Goal: Information Seeking & Learning: Learn about a topic

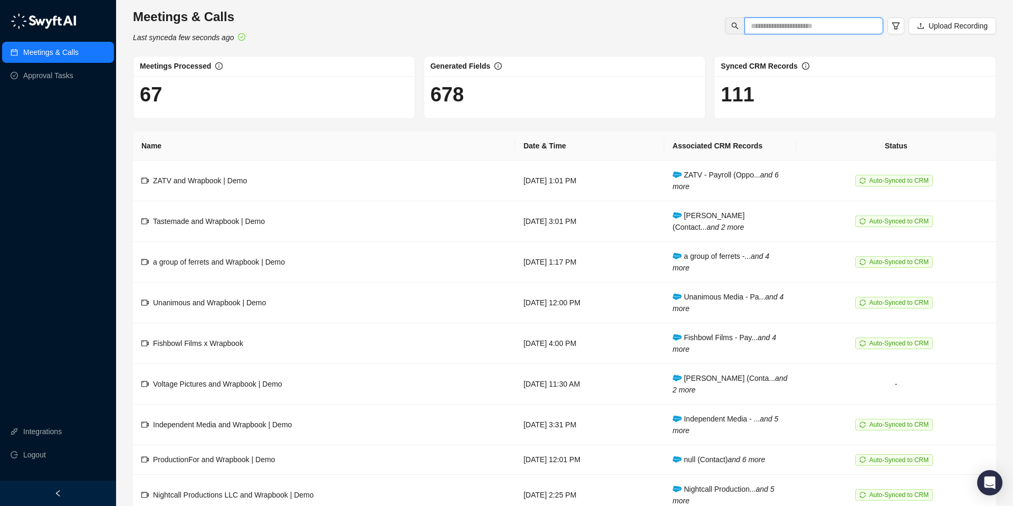
click at [798, 27] on input "text" at bounding box center [810, 26] width 118 height 12
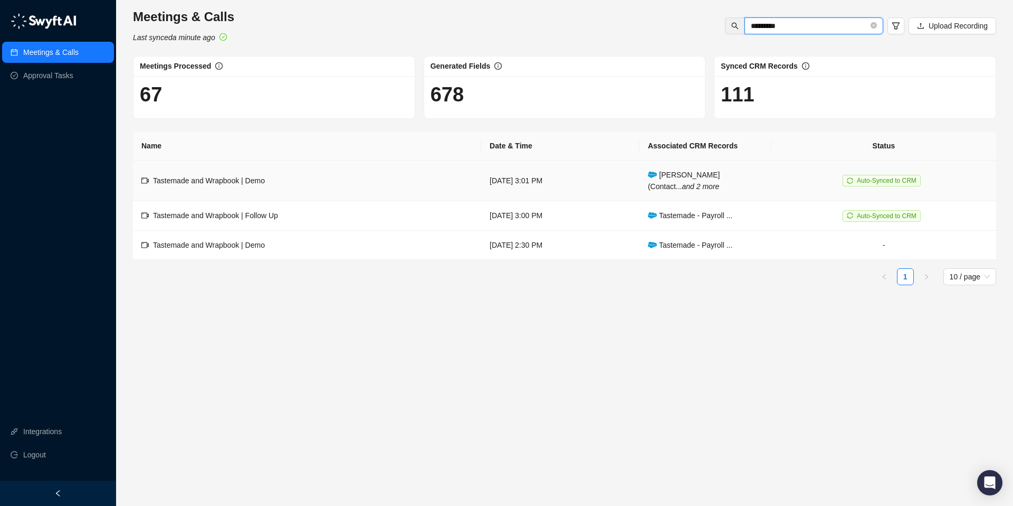
type input "*********"
click at [884, 177] on span "Auto-Synced to CRM" at bounding box center [887, 180] width 60 height 7
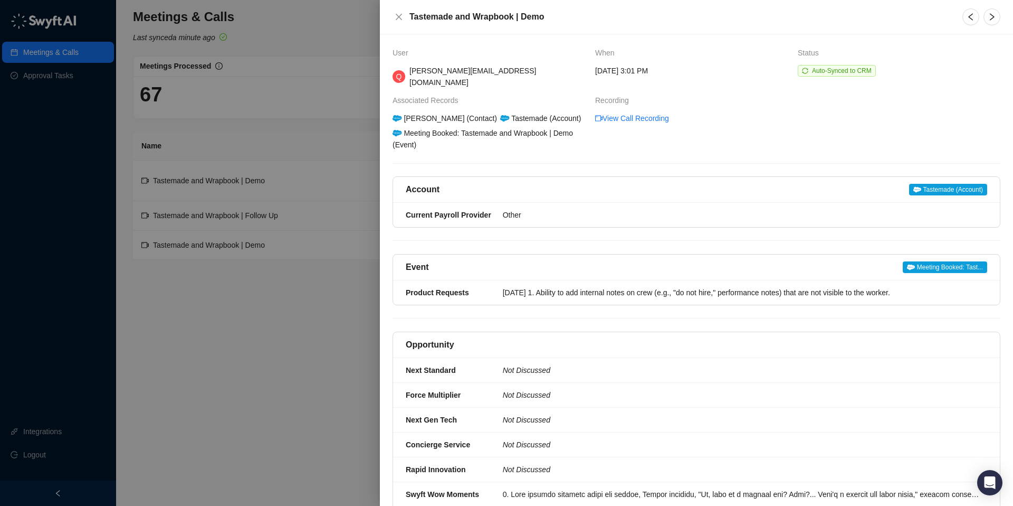
click at [828, 70] on span "Auto-Synced to CRM" at bounding box center [842, 70] width 60 height 7
click at [398, 15] on icon "close" at bounding box center [399, 17] width 8 height 8
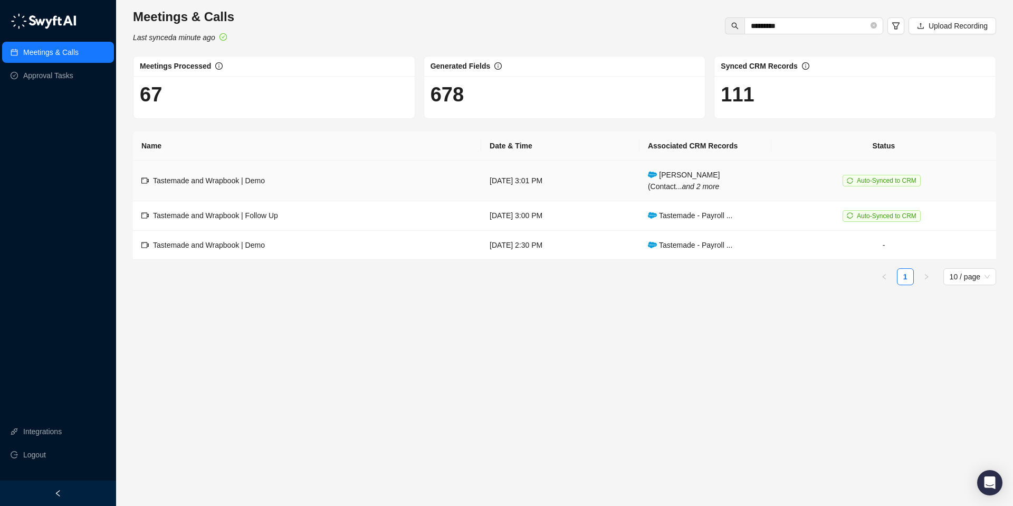
click at [206, 179] on span "Tastemade and Wrapbook | Demo" at bounding box center [209, 180] width 112 height 8
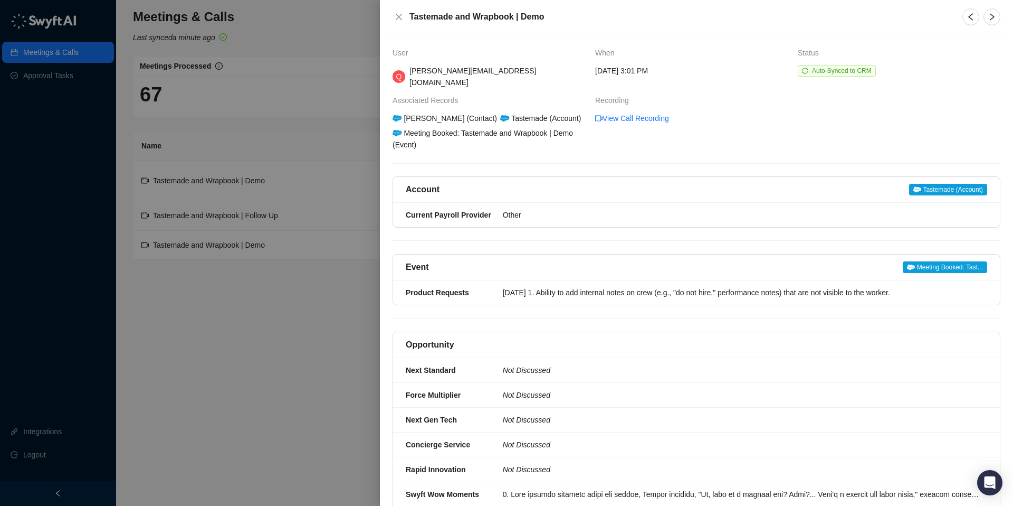
click at [205, 179] on div at bounding box center [506, 253] width 1013 height 506
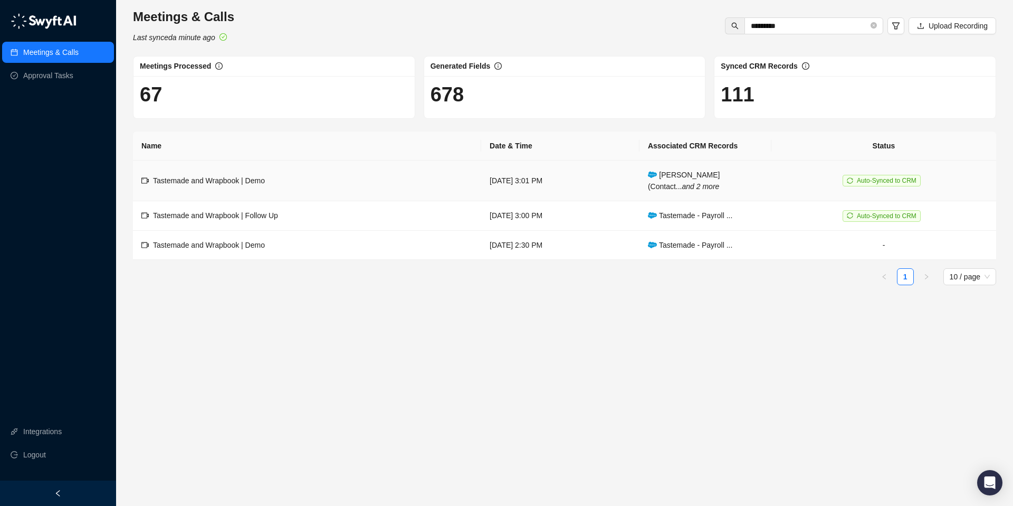
click at [695, 176] on span "[PERSON_NAME] (Contact... and 2 more" at bounding box center [684, 180] width 72 height 20
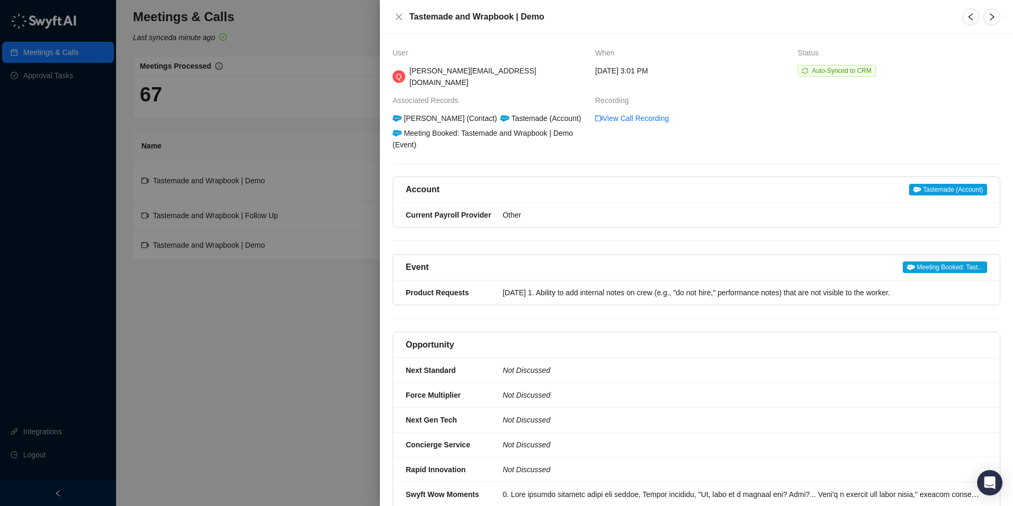
click at [929, 184] on span "Tastemade (Account)" at bounding box center [948, 190] width 78 height 12
click at [306, 303] on div at bounding box center [506, 253] width 1013 height 506
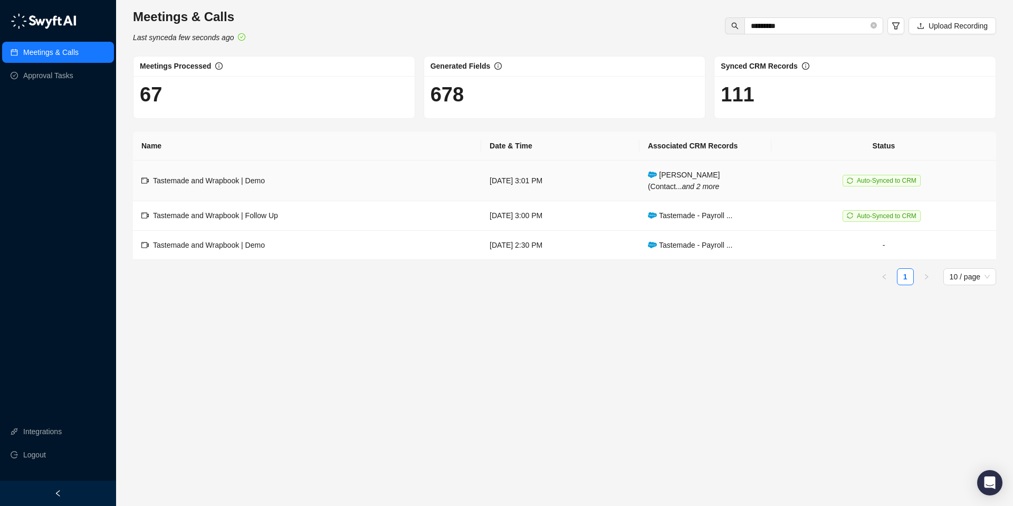
click at [975, 169] on td "Auto-Synced to CRM" at bounding box center [884, 180] width 225 height 41
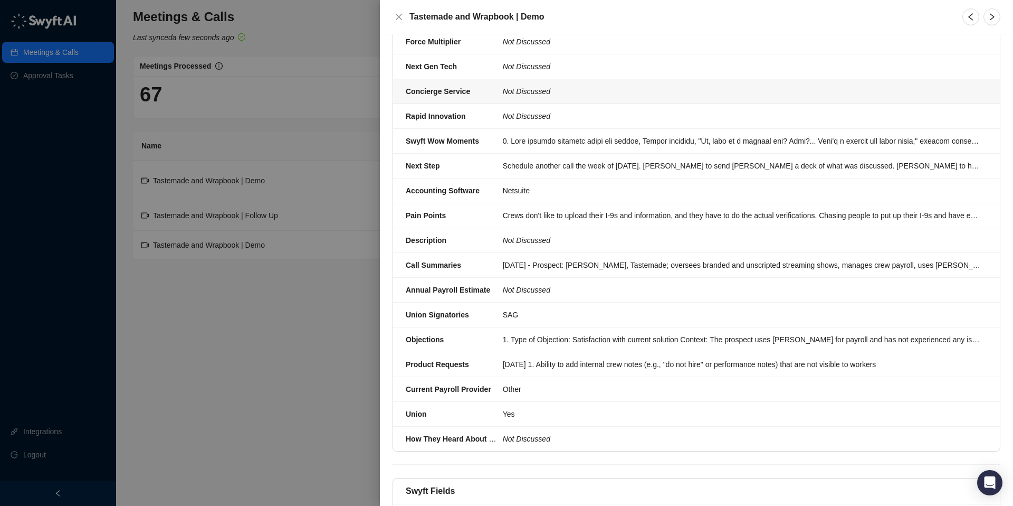
scroll to position [430, 0]
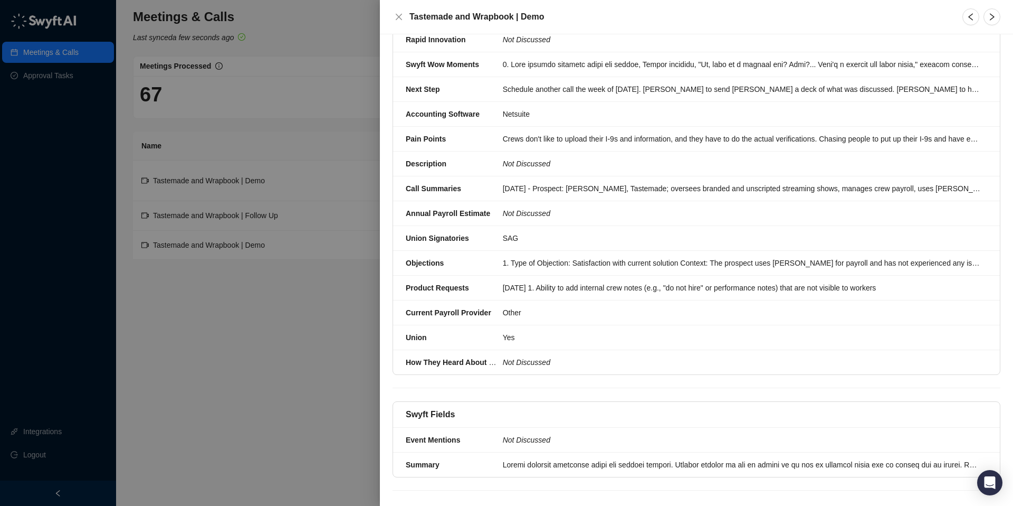
click at [280, 106] on div at bounding box center [506, 253] width 1013 height 506
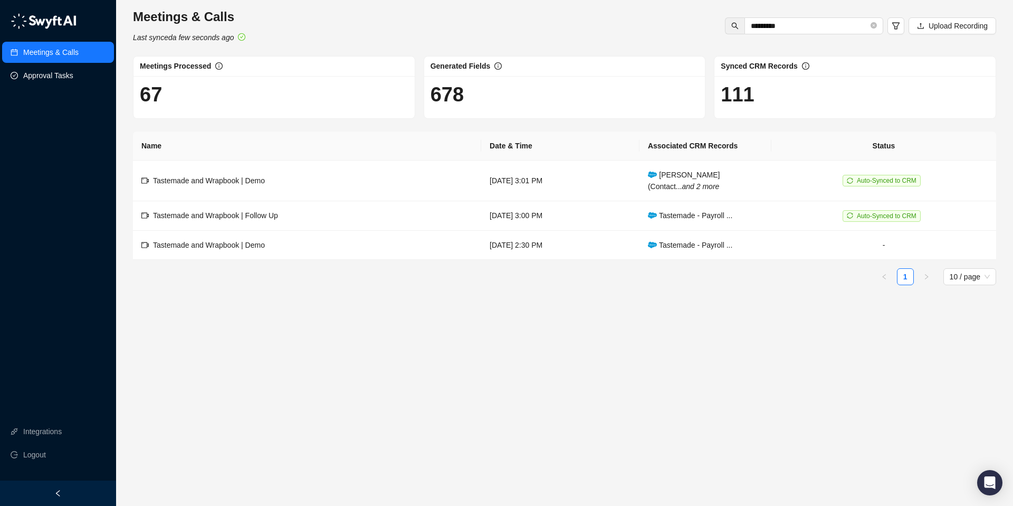
click at [58, 76] on link "Approval Tasks" at bounding box center [48, 75] width 50 height 21
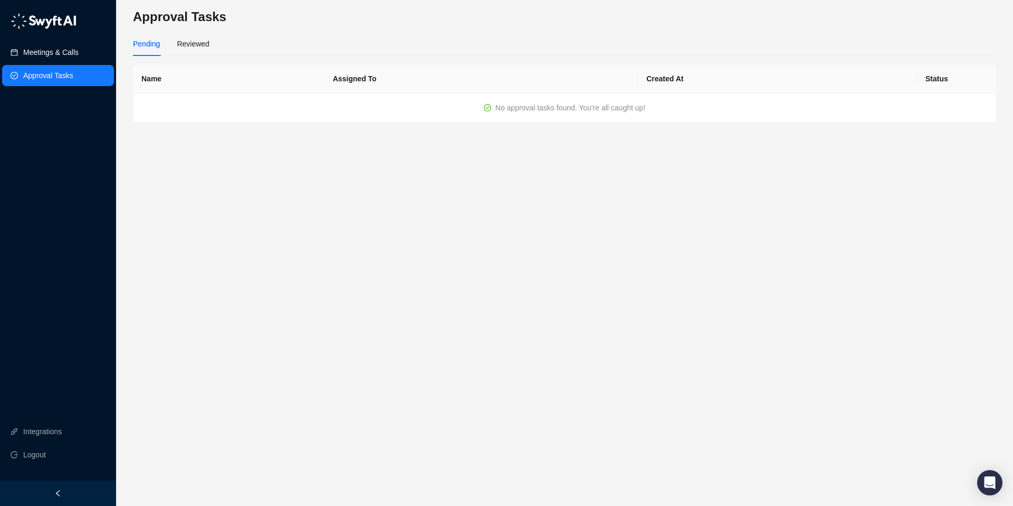
click at [53, 57] on link "Meetings & Calls" at bounding box center [50, 52] width 55 height 21
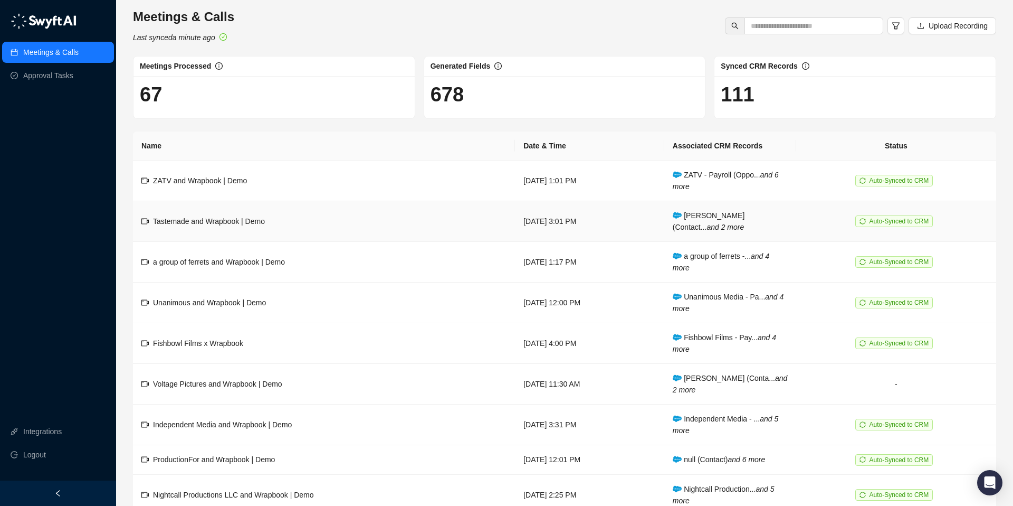
click at [292, 222] on td "Tastemade and Wrapbook | Demo" at bounding box center [324, 221] width 382 height 41
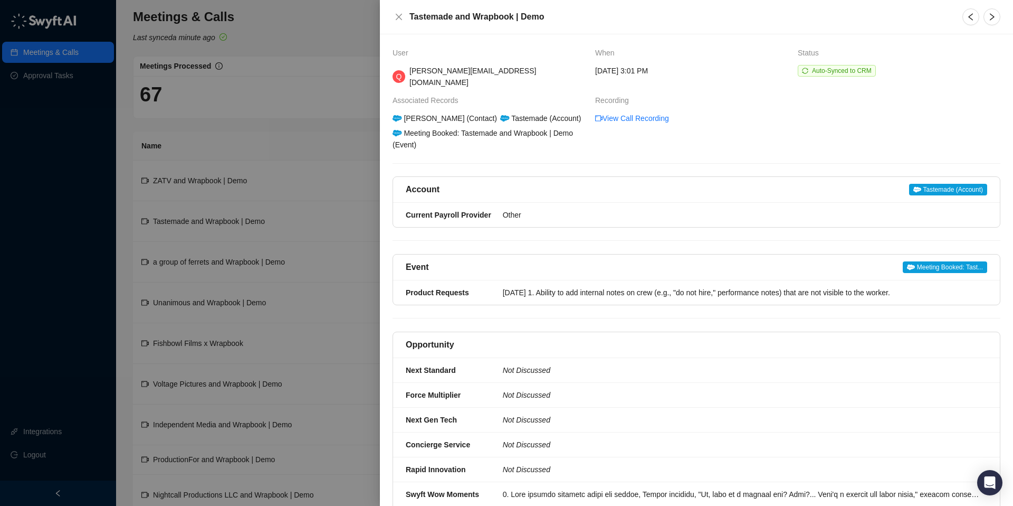
click at [827, 73] on span "Auto-Synced to CRM" at bounding box center [842, 70] width 60 height 7
click at [828, 73] on span "Auto-Synced to CRM" at bounding box center [842, 70] width 60 height 7
click at [827, 73] on span "Auto-Synced to CRM" at bounding box center [842, 70] width 60 height 7
click at [766, 119] on td "View Call Recording" at bounding box center [797, 131] width 405 height 38
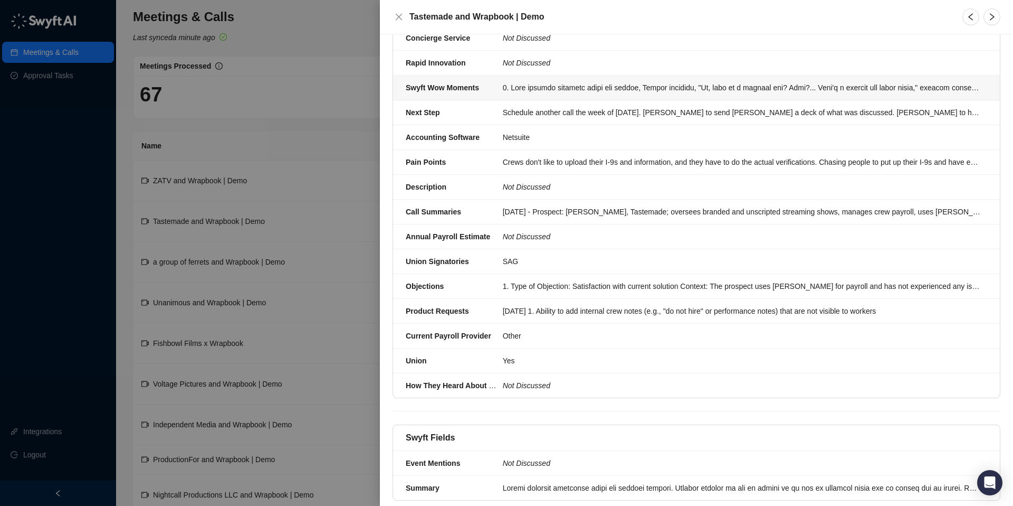
scroll to position [430, 0]
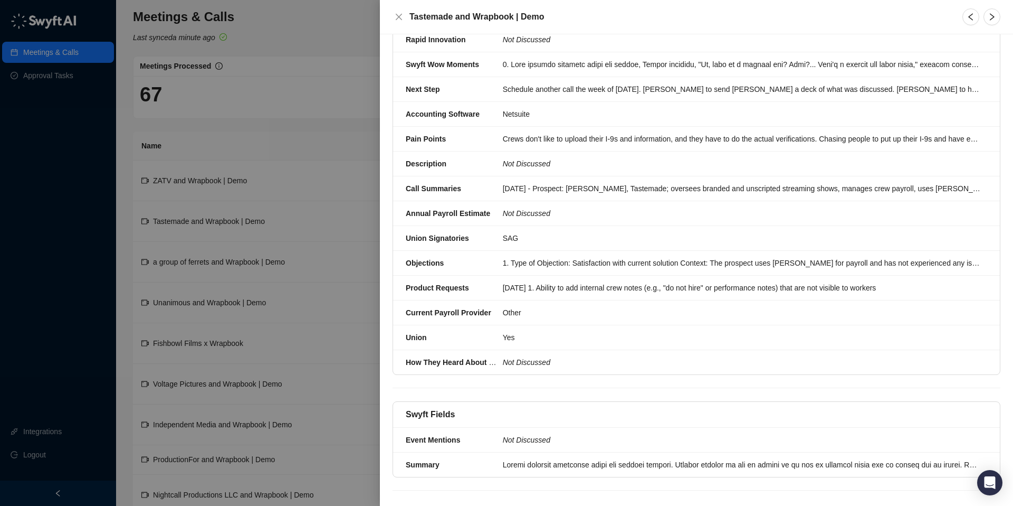
click at [29, 135] on div at bounding box center [506, 253] width 1013 height 506
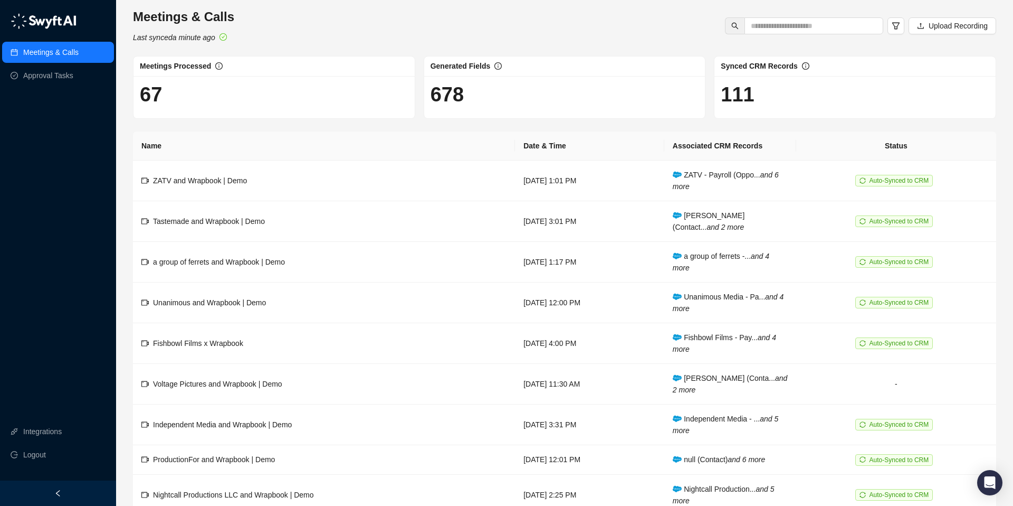
scroll to position [1, 0]
click at [944, 25] on span "Upload Recording" at bounding box center [958, 26] width 59 height 12
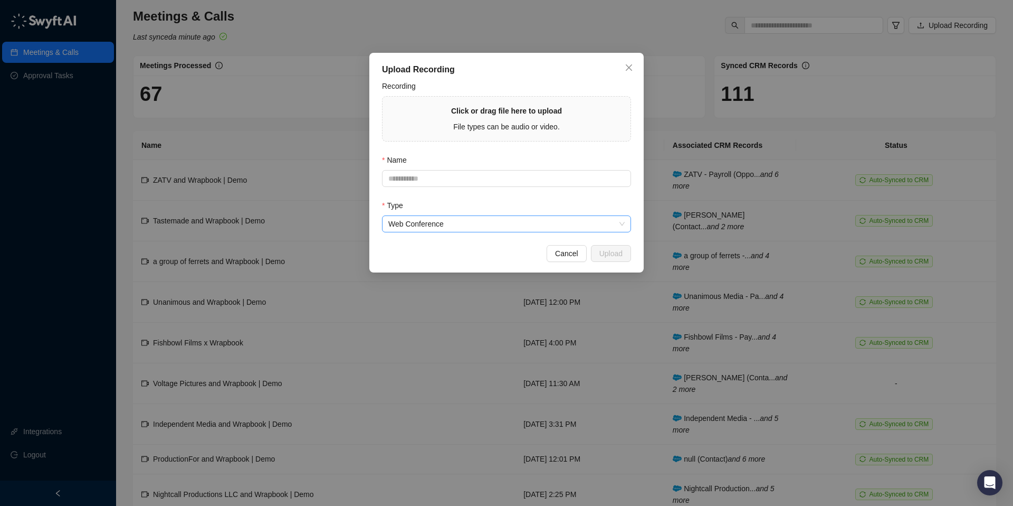
click at [430, 222] on span "Web Conference" at bounding box center [506, 224] width 236 height 16
click at [320, 75] on div "Upload Recording Recording Click or drag file here to upload File types can be …" at bounding box center [506, 253] width 1013 height 506
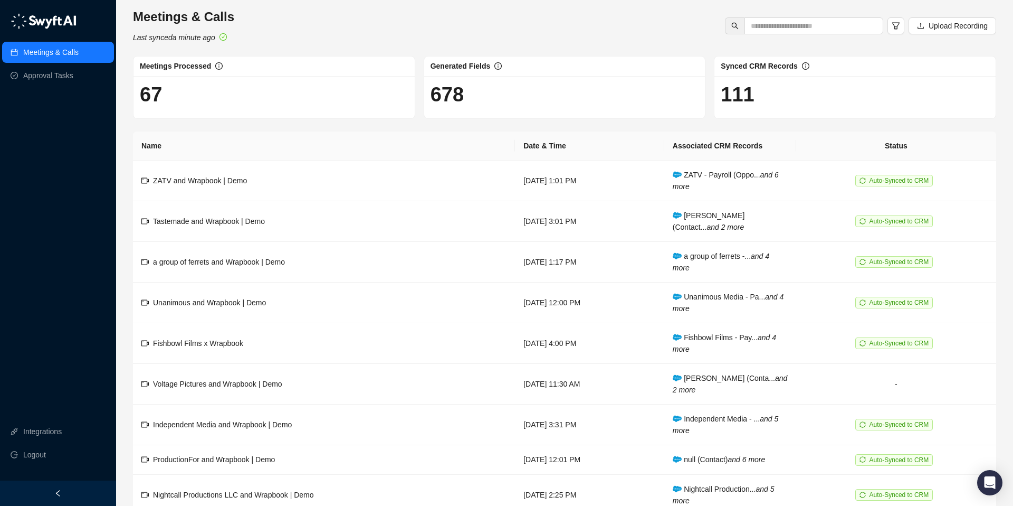
scroll to position [3, 0]
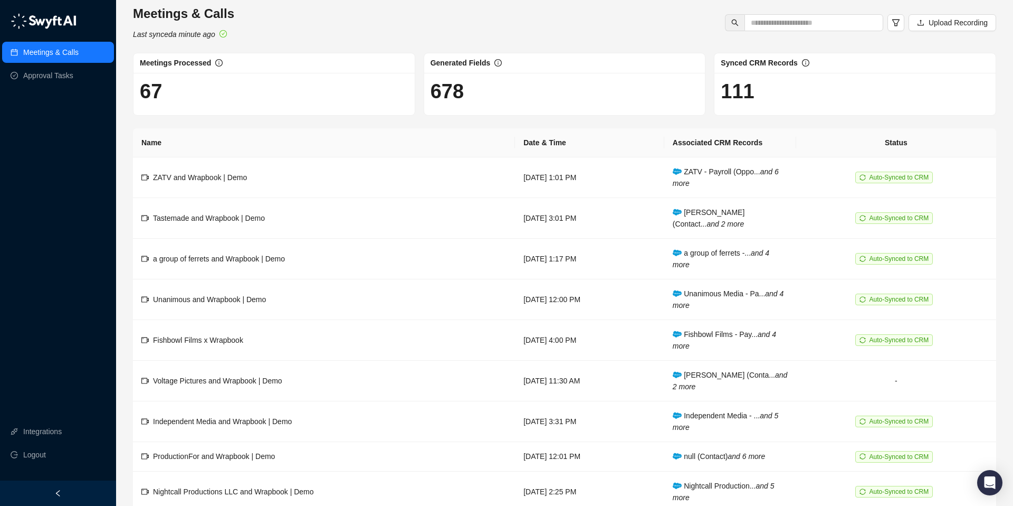
click at [59, 18] on img at bounding box center [44, 21] width 66 height 16
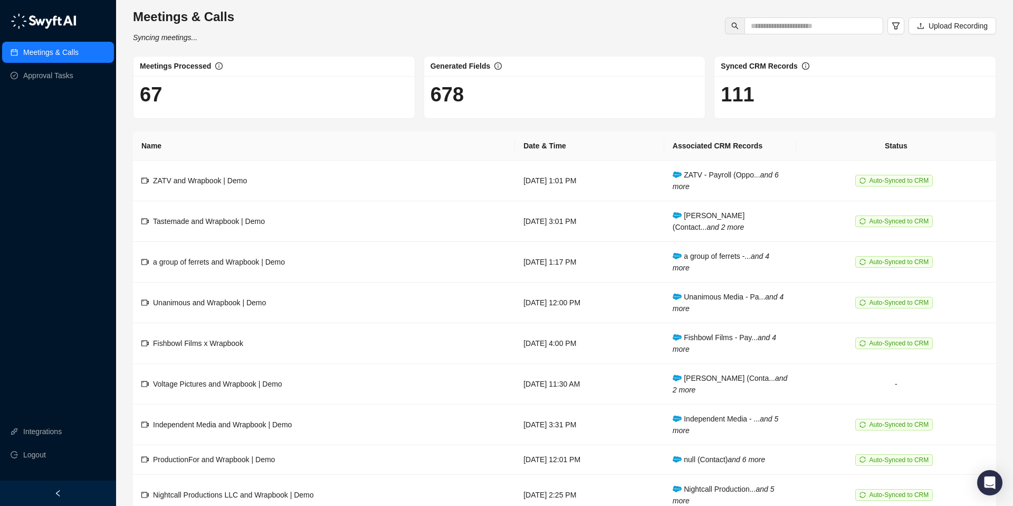
click at [770, 92] on h1 "111" at bounding box center [855, 94] width 269 height 24
click at [742, 93] on h1 "111" at bounding box center [855, 94] width 269 height 24
drag, startPoint x: 761, startPoint y: 65, endPoint x: 797, endPoint y: 65, distance: 35.9
click at [762, 65] on span "Synced CRM Records" at bounding box center [759, 66] width 77 height 8
click at [804, 65] on icon "info-circle" at bounding box center [805, 65] width 7 height 7
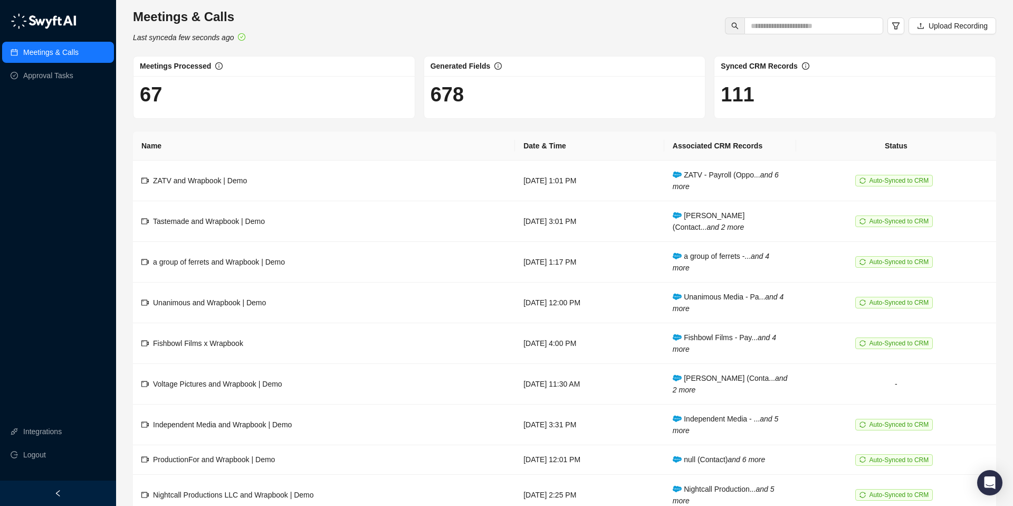
click at [802, 89] on h1 "111" at bounding box center [855, 94] width 269 height 24
click at [219, 221] on span "Tastemade and Wrapbook | Demo" at bounding box center [209, 221] width 112 height 8
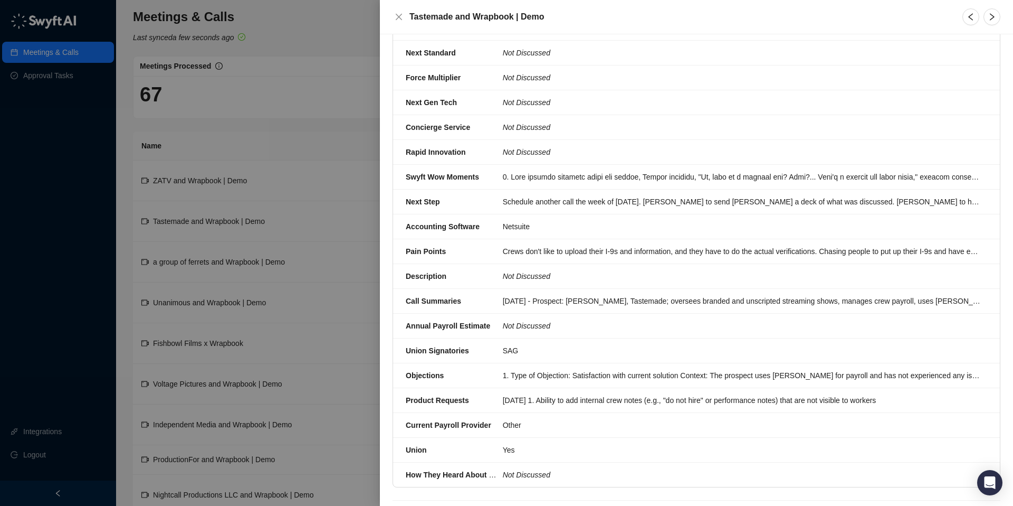
scroll to position [430, 0]
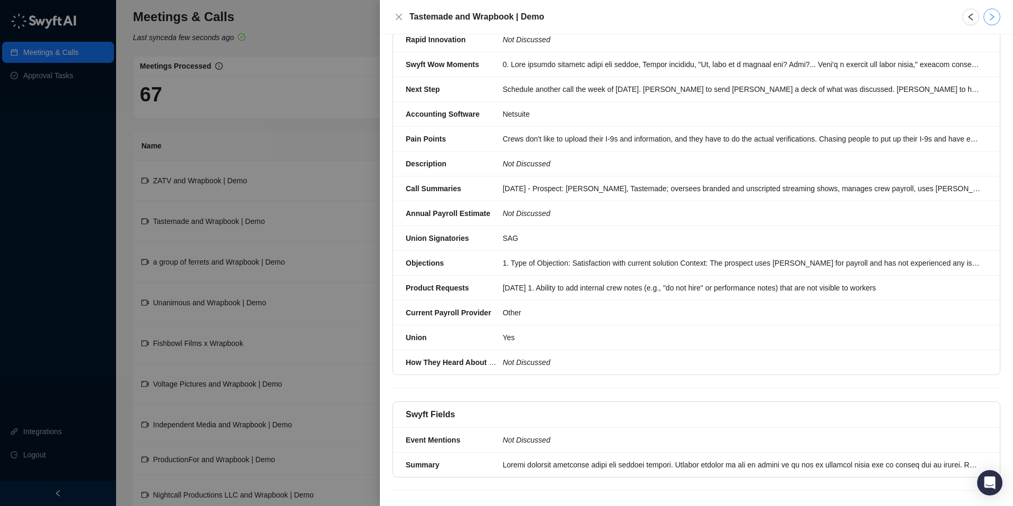
click at [989, 17] on icon "right" at bounding box center [992, 17] width 8 height 8
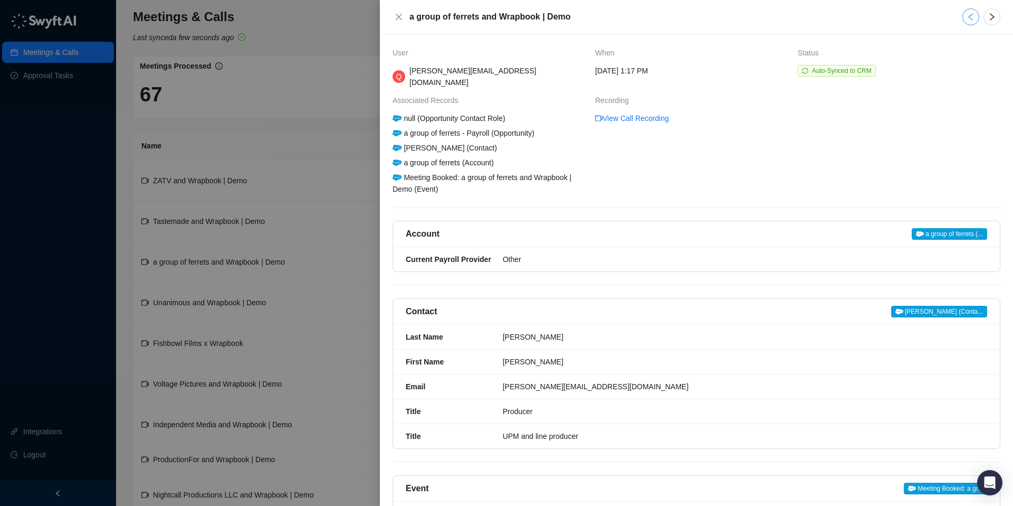
click at [975, 17] on icon "left" at bounding box center [971, 17] width 8 height 8
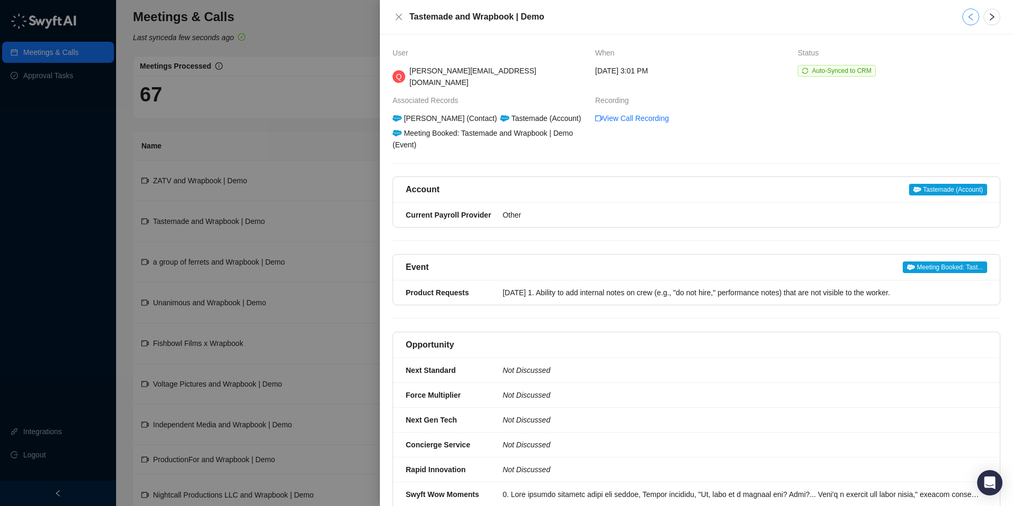
click at [971, 18] on icon "left" at bounding box center [971, 16] width 5 height 7
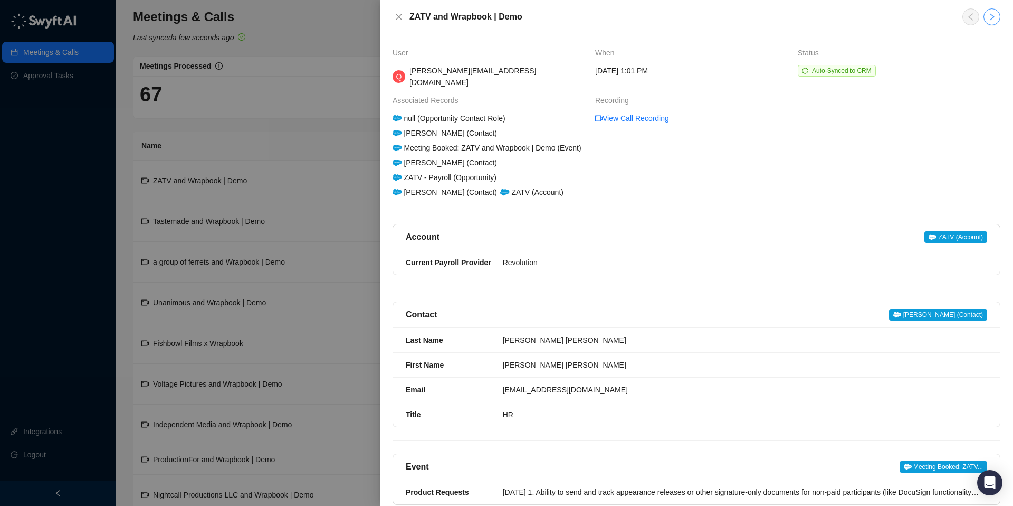
click at [991, 14] on icon "right" at bounding box center [992, 16] width 5 height 7
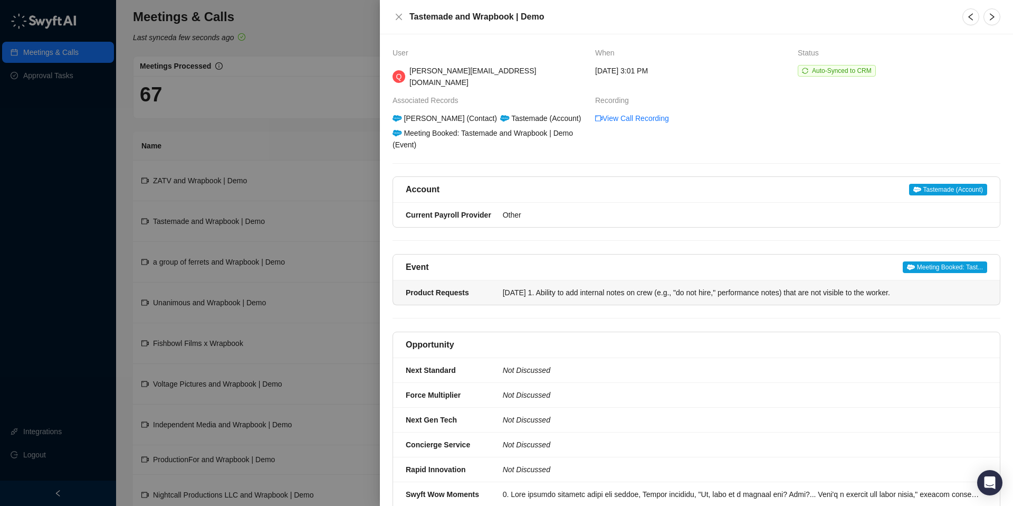
click at [508, 280] on li "Product Requests [DATE] 1. Ability to add internal notes on crew (e.g., "do not…" at bounding box center [696, 292] width 607 height 24
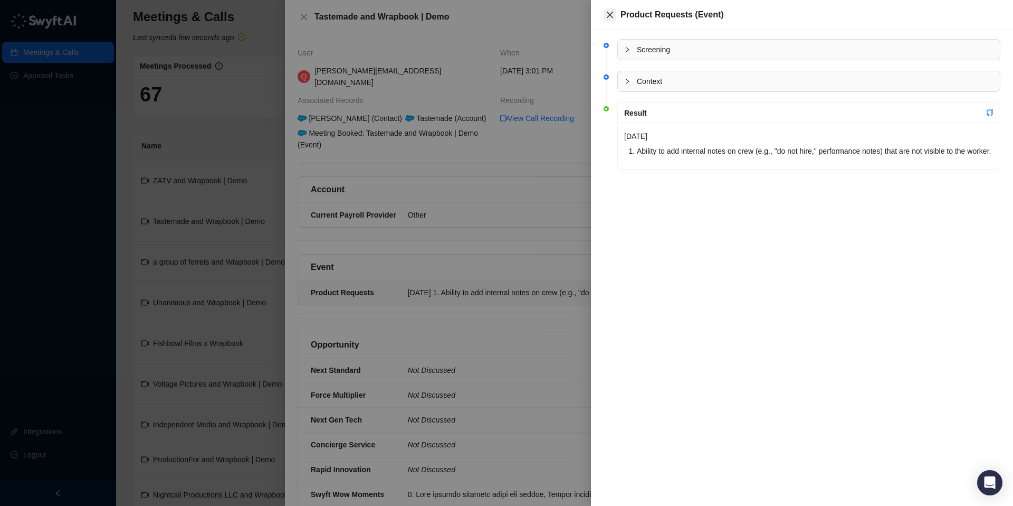
drag, startPoint x: 611, startPoint y: 14, endPoint x: 584, endPoint y: 36, distance: 34.9
click at [611, 14] on icon "close" at bounding box center [610, 15] width 8 height 8
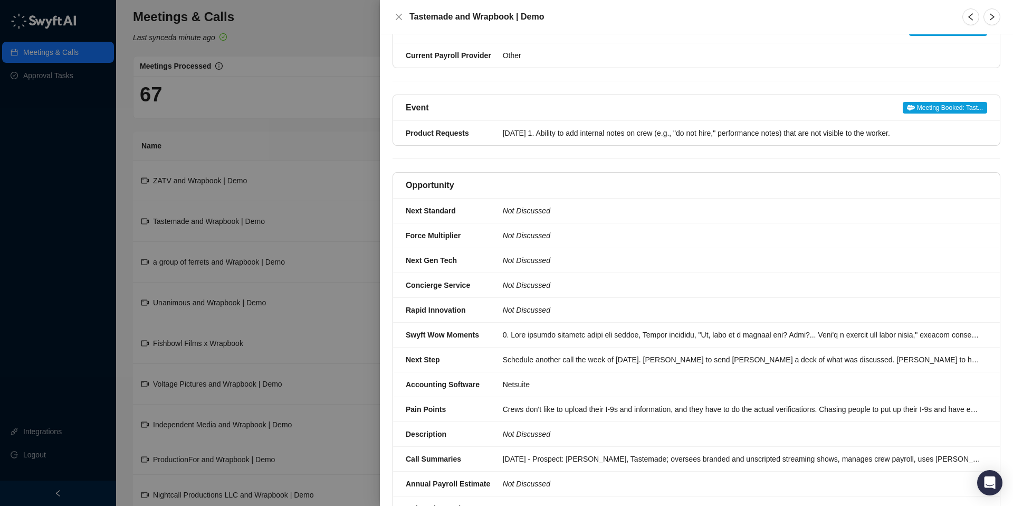
scroll to position [160, 0]
click at [582, 328] on div at bounding box center [742, 334] width 478 height 12
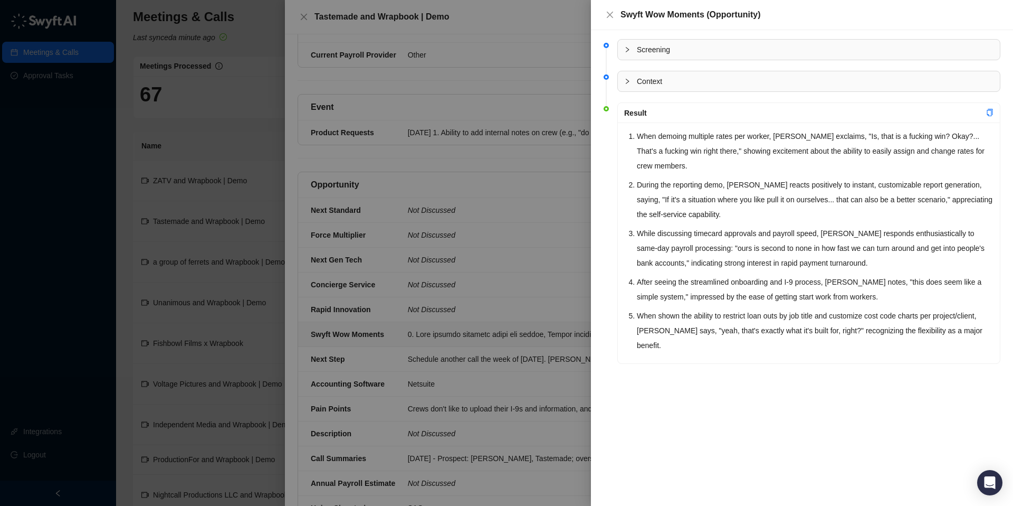
click at [630, 49] on icon "collapsed" at bounding box center [627, 49] width 6 height 6
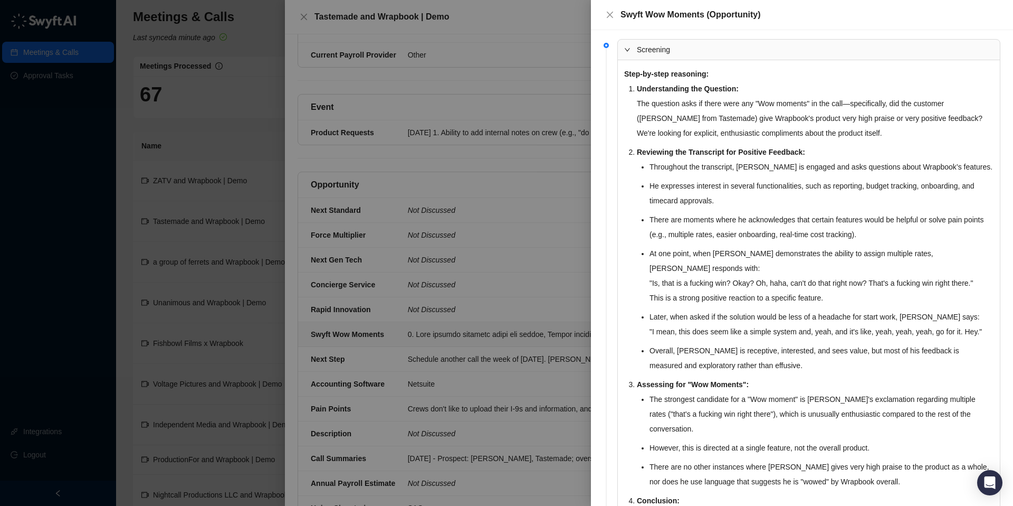
click at [630, 49] on icon "expanded" at bounding box center [627, 49] width 6 height 6
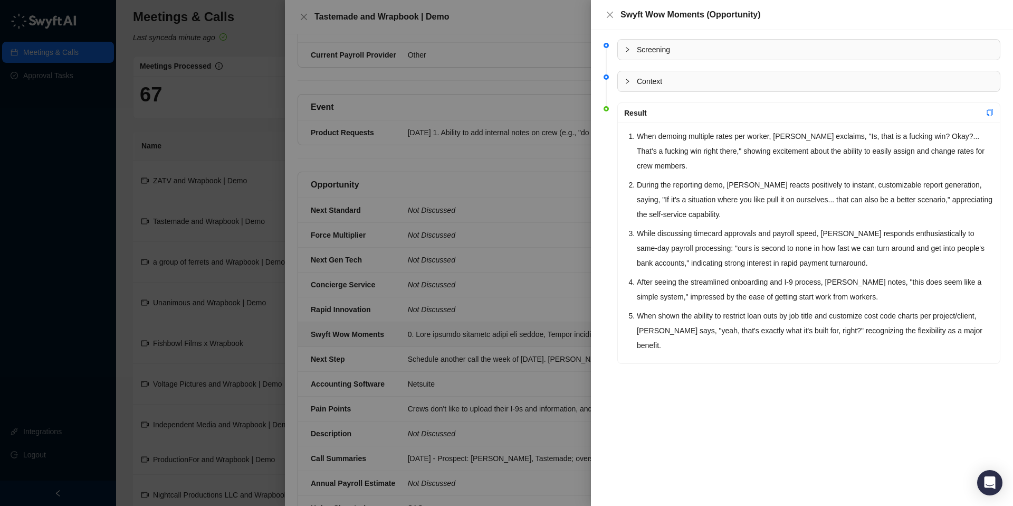
click at [624, 83] on icon "collapsed" at bounding box center [627, 81] width 6 height 6
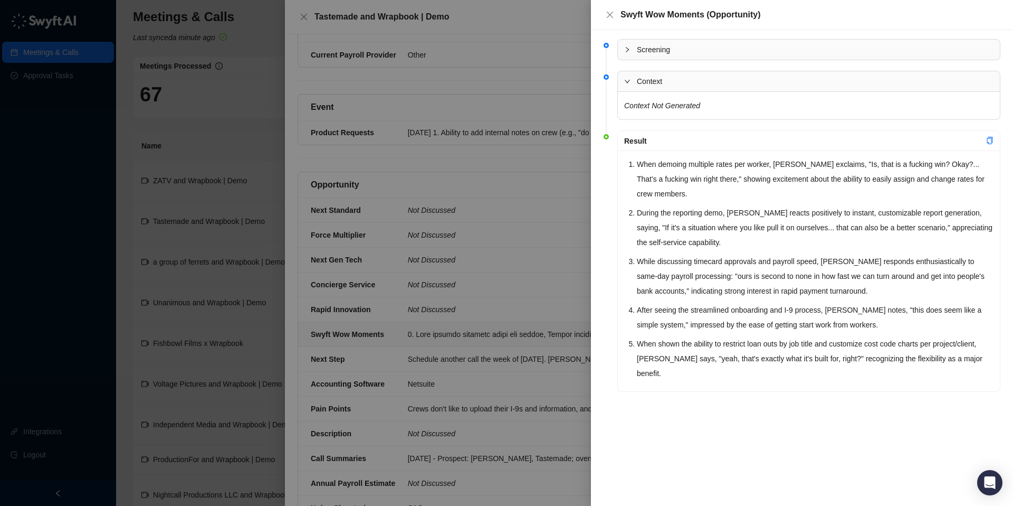
click at [624, 83] on icon "expanded" at bounding box center [627, 81] width 6 height 6
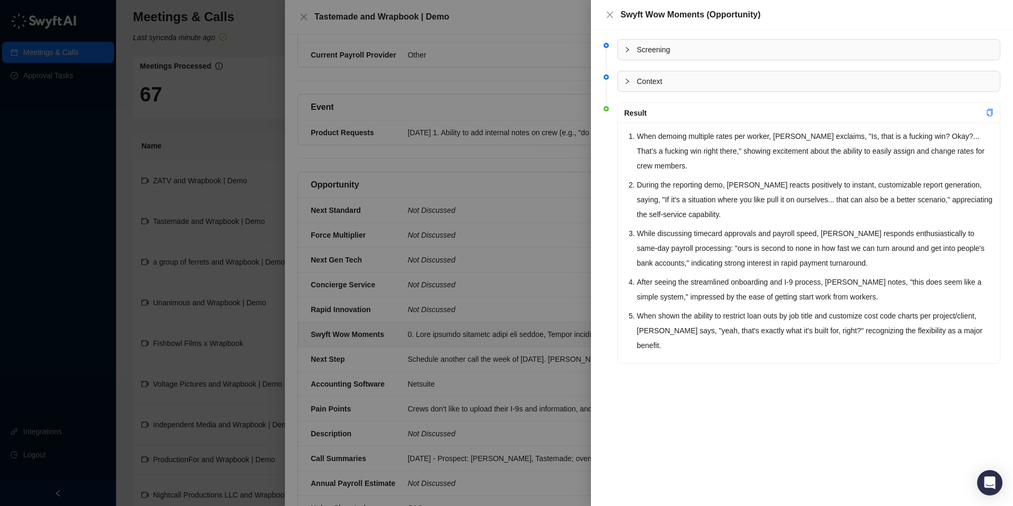
click at [265, 100] on div at bounding box center [506, 253] width 1013 height 506
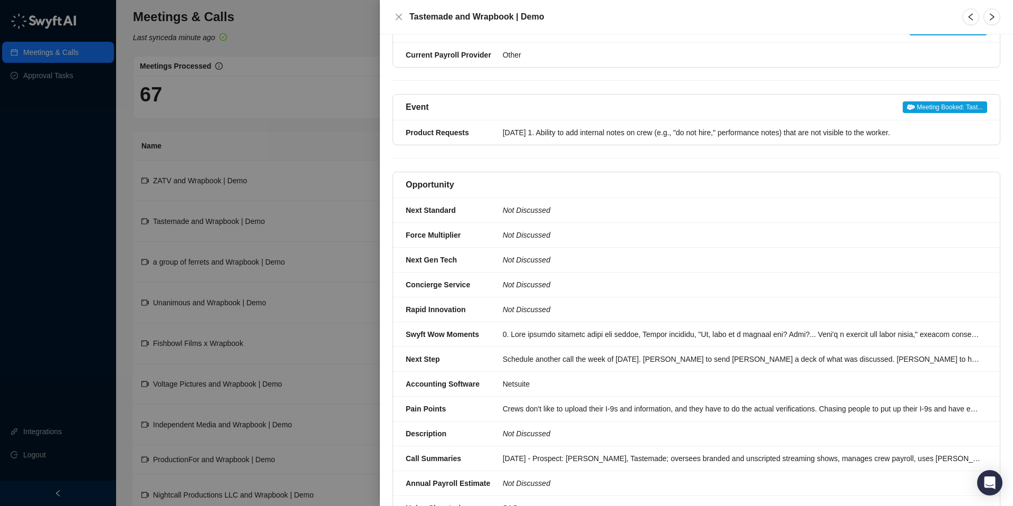
click at [328, 125] on div at bounding box center [506, 253] width 1013 height 506
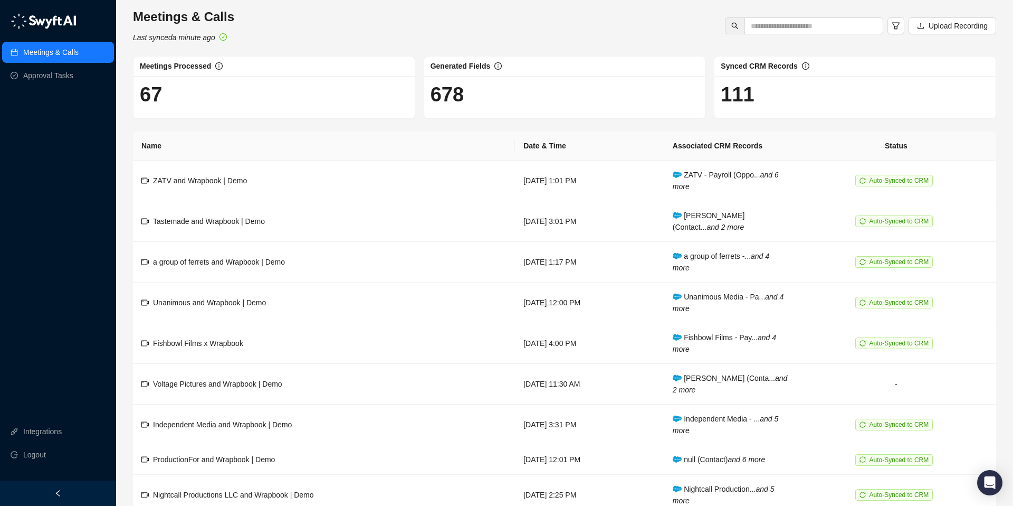
drag, startPoint x: 466, startPoint y: 90, endPoint x: 461, endPoint y: 96, distance: 8.2
click at [466, 90] on h1 "678" at bounding box center [565, 94] width 269 height 24
click at [169, 222] on span "Tastemade and Wrapbook | Demo" at bounding box center [209, 221] width 112 height 8
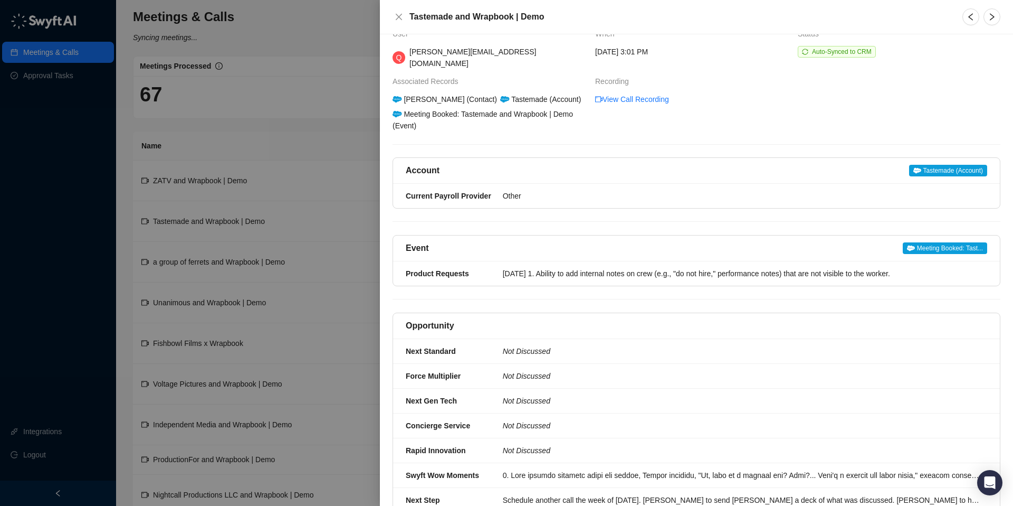
scroll to position [18, 0]
click at [402, 16] on icon "close" at bounding box center [399, 17] width 8 height 8
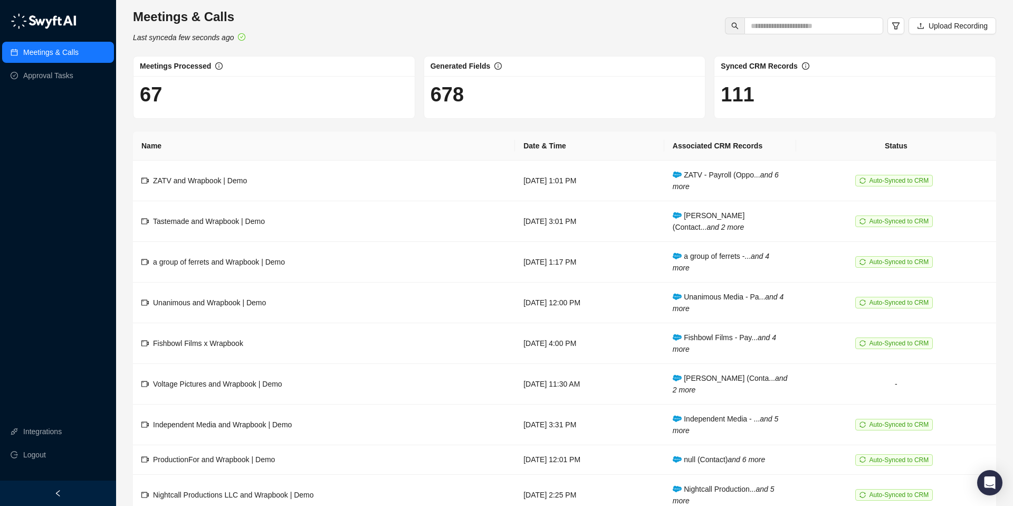
click at [60, 20] on img at bounding box center [44, 21] width 66 height 16
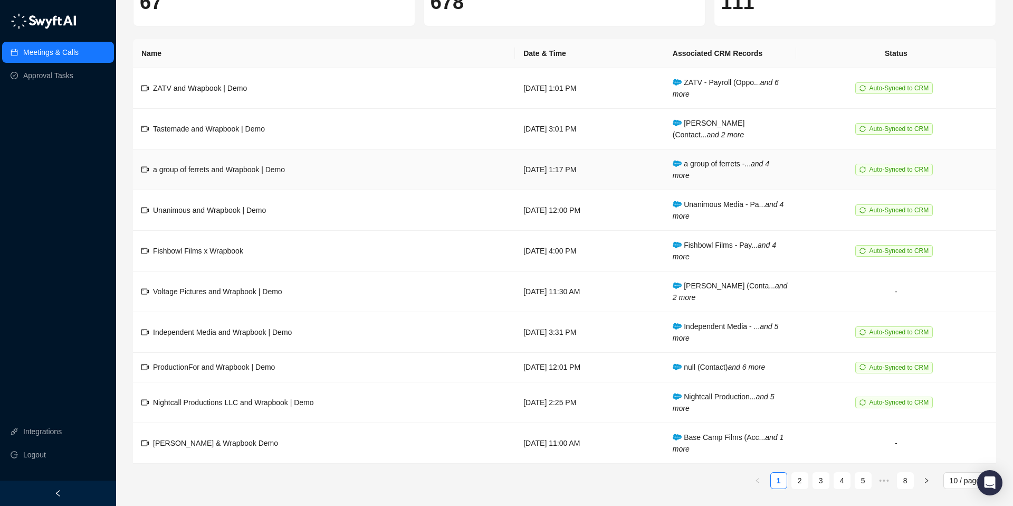
click at [433, 182] on td "a group of ferrets and Wrapbook | Demo" at bounding box center [324, 169] width 382 height 41
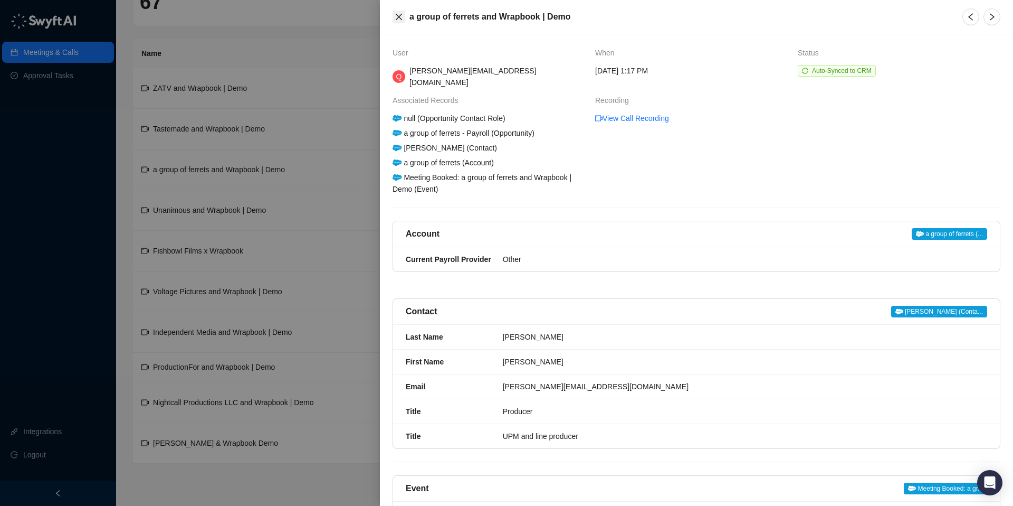
click at [400, 15] on icon "close" at bounding box center [399, 17] width 6 height 6
